Goal: Find specific fact: Find specific fact

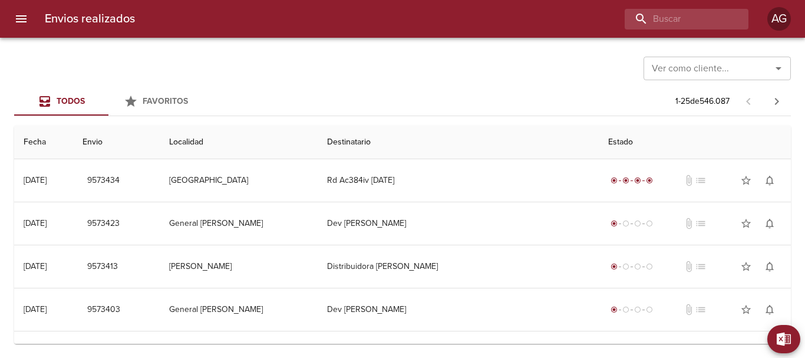
click at [699, 25] on input "buscar" at bounding box center [676, 19] width 104 height 21
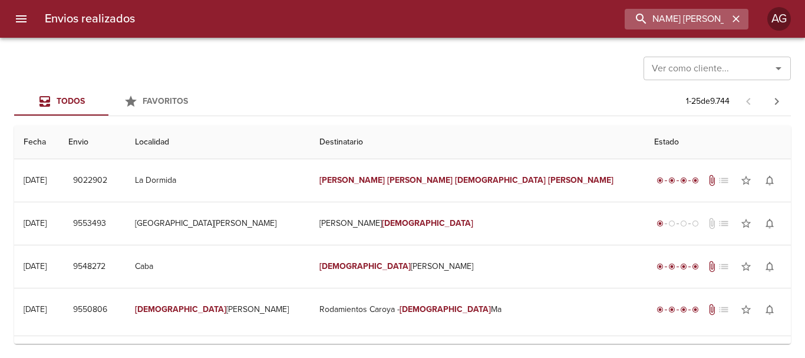
click at [642, 18] on input "[PERSON_NAME] [PERSON_NAME]" at bounding box center [676, 19] width 104 height 21
click at [642, 18] on input "9022902" at bounding box center [676, 19] width 104 height 21
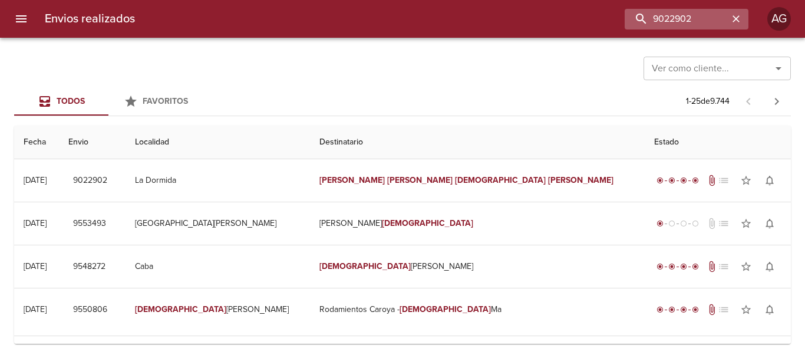
click at [642, 18] on input "9022902" at bounding box center [676, 19] width 104 height 21
type input "9022902"
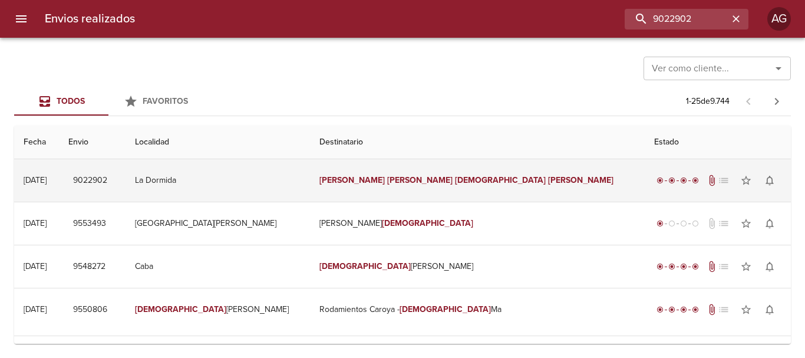
click at [548, 176] on em "[PERSON_NAME]" at bounding box center [580, 180] width 65 height 10
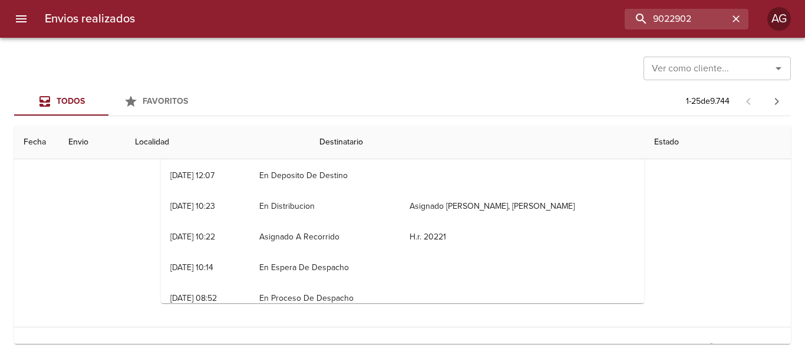
scroll to position [279, 0]
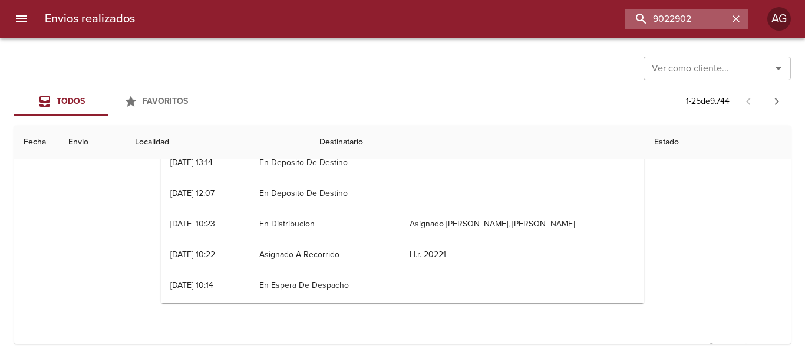
click at [738, 19] on icon "button" at bounding box center [736, 19] width 12 height 12
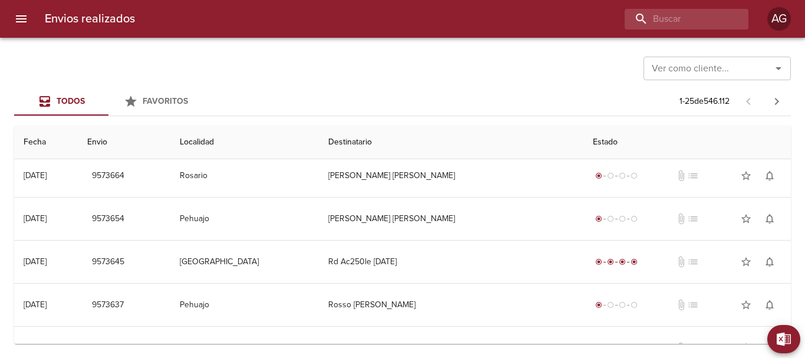
scroll to position [0, 0]
